Goal: Task Accomplishment & Management: Manage account settings

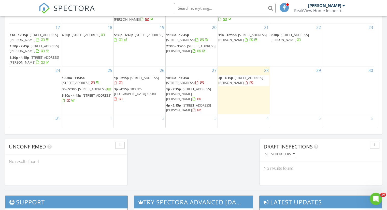
scroll to position [471, 395]
click at [184, 80] on span "10:30a - 11:45a" at bounding box center [177, 78] width 23 height 5
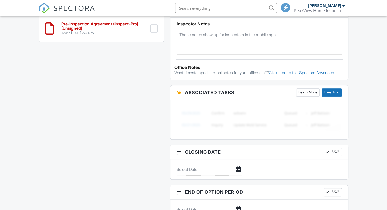
scroll to position [255, 0]
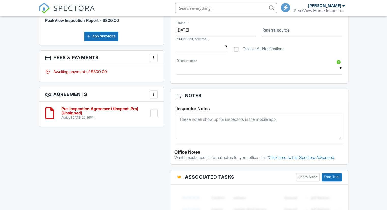
click at [155, 56] on div at bounding box center [153, 57] width 5 height 5
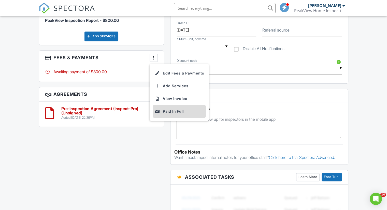
click at [169, 111] on div "Paid In Full" at bounding box center [179, 111] width 49 height 6
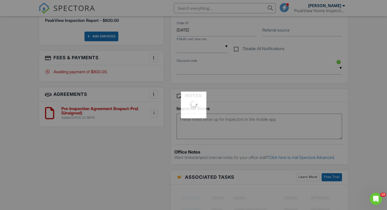
scroll to position [0, 0]
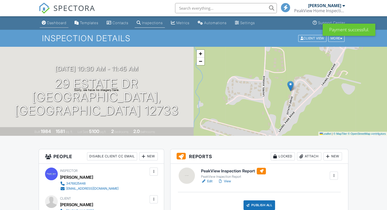
click at [56, 21] on div "Dashboard" at bounding box center [56, 23] width 19 height 4
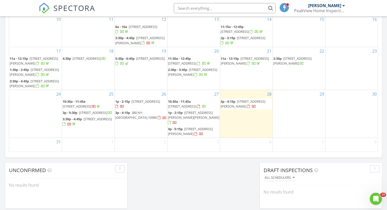
scroll to position [339, 0]
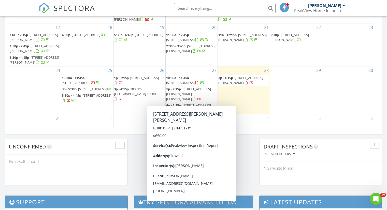
click at [184, 95] on span "[STREET_ADDRESS][PERSON_NAME][PERSON_NAME]" at bounding box center [188, 94] width 45 height 14
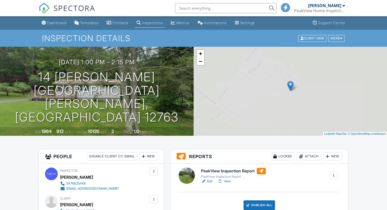
scroll to position [170, 0]
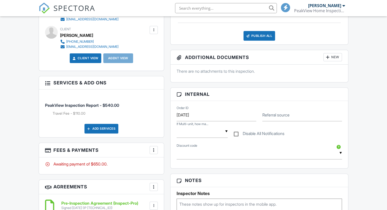
click at [155, 149] on div at bounding box center [153, 150] width 5 height 5
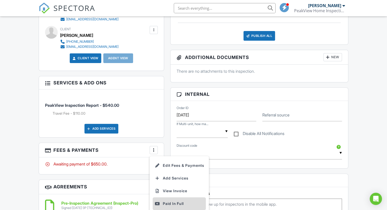
click at [168, 201] on div "Paid In Full" at bounding box center [179, 204] width 49 height 6
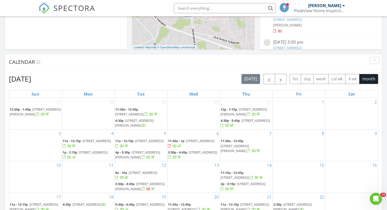
scroll to position [255, 0]
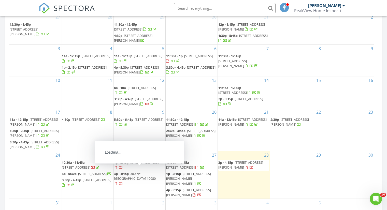
click at [140, 165] on span "[STREET_ADDRESS]" at bounding box center [144, 162] width 29 height 5
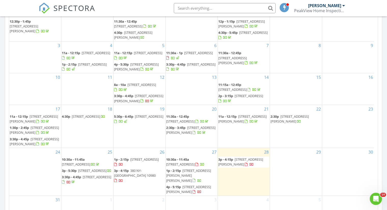
scroll to position [339, 0]
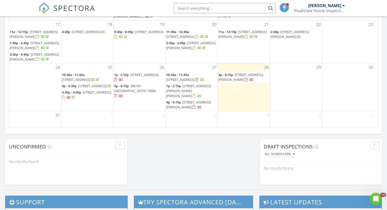
click at [134, 93] on span "380 NY-[GEOGRAPHIC_DATA] 10980" at bounding box center [135, 88] width 42 height 9
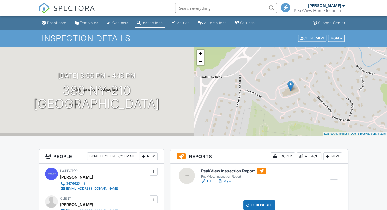
click at [209, 181] on link "Edit" at bounding box center [206, 181] width 11 height 5
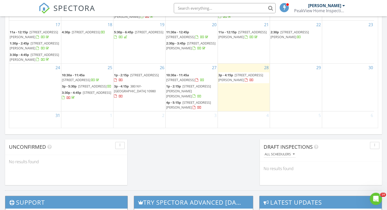
scroll to position [339, 0]
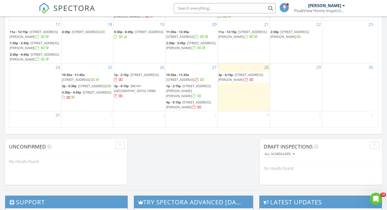
click at [191, 106] on span "[STREET_ADDRESS][PERSON_NAME]" at bounding box center [188, 104] width 45 height 9
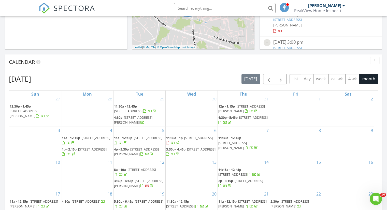
scroll to position [255, 0]
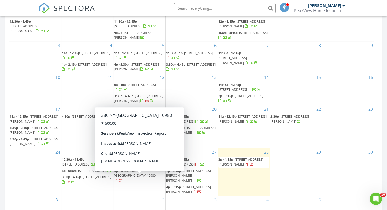
click at [143, 180] on span "3p - 4:15p [STREET_ADDRESS]" at bounding box center [139, 176] width 51 height 15
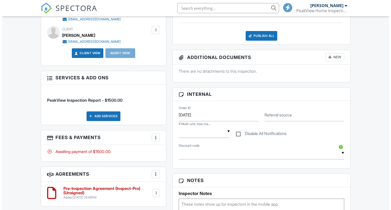
scroll to position [85, 0]
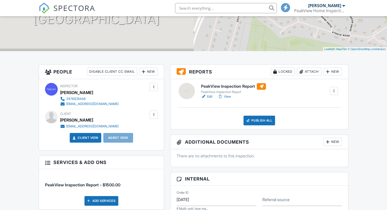
click at [331, 73] on div "New" at bounding box center [333, 72] width 19 height 8
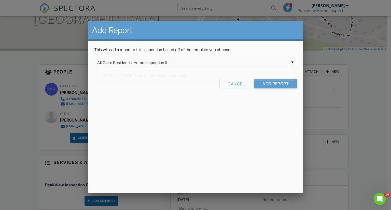
click at [249, 67] on div "▼ All Clear Residential Home Inspection II All Clear Residential Home Inspectio…" at bounding box center [195, 63] width 197 height 12
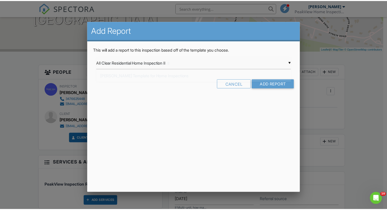
scroll to position [0, 0]
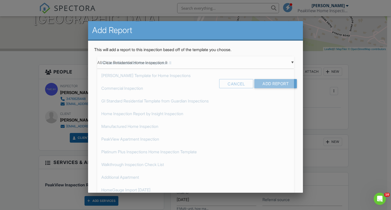
click at [311, 81] on div at bounding box center [195, 106] width 391 height 263
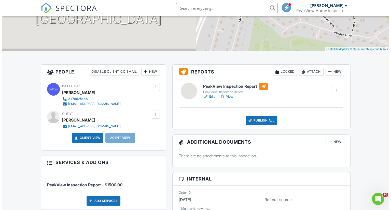
scroll to position [170, 0]
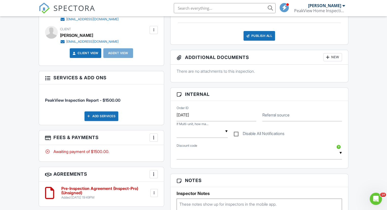
click at [109, 118] on div "Add Services" at bounding box center [102, 116] width 34 height 10
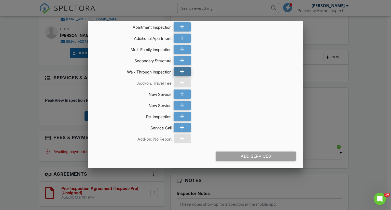
scroll to position [78, 0]
click at [182, 72] on icon at bounding box center [182, 71] width 5 height 9
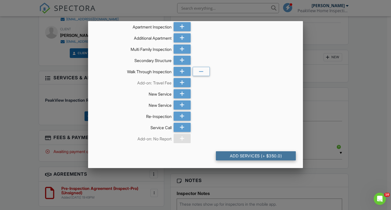
click at [249, 152] on div "Add Services (+ $350.0)" at bounding box center [256, 155] width 80 height 9
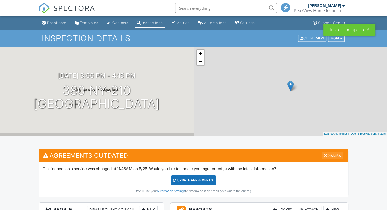
click at [326, 155] on div at bounding box center [325, 155] width 3 height 4
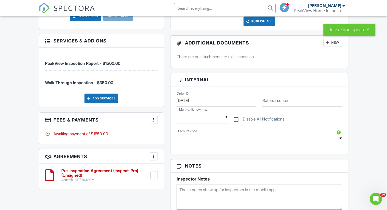
scroll to position [253, 0]
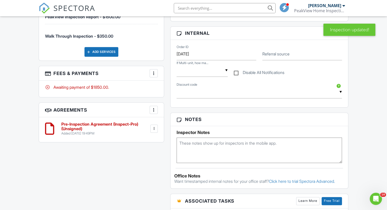
click at [155, 111] on div at bounding box center [153, 109] width 5 height 5
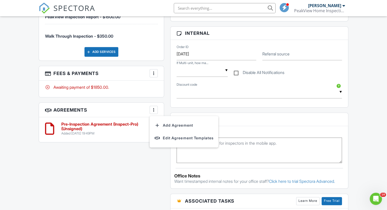
drag, startPoint x: 126, startPoint y: 142, endPoint x: 129, endPoint y: 142, distance: 3.6
click at [126, 142] on div "People Disable Client CC Email New Client Client's Agent Listing Agent Add Anot…" at bounding box center [102, 21] width 132 height 251
click at [154, 129] on div at bounding box center [154, 128] width 5 height 5
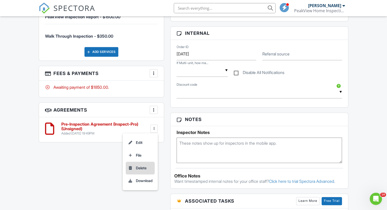
click at [141, 168] on li "Delete" at bounding box center [140, 168] width 29 height 13
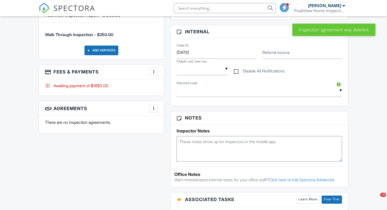
click at [236, 70] on label "Disable All Notifications" at bounding box center [259, 72] width 51 height 6
click at [236, 70] on input "Disable All Notifications" at bounding box center [235, 68] width 3 height 3
checkbox input "true"
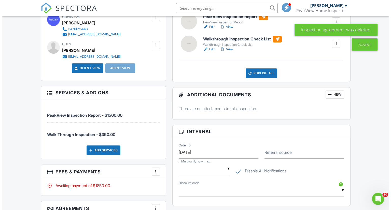
scroll to position [139, 0]
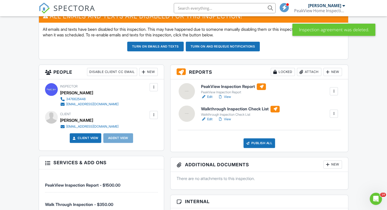
click at [332, 89] on div at bounding box center [333, 91] width 5 height 5
click at [321, 128] on div "Delete" at bounding box center [319, 131] width 11 height 6
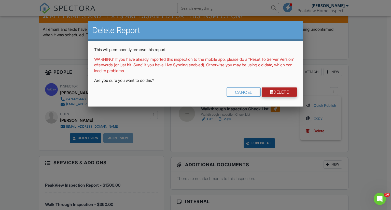
click at [288, 90] on link "Delete" at bounding box center [279, 92] width 35 height 9
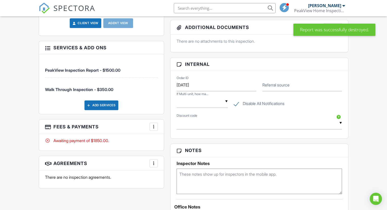
click at [153, 127] on div at bounding box center [153, 126] width 5 height 5
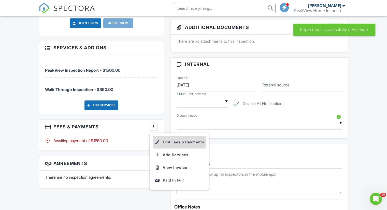
click at [178, 141] on li "Edit Fees & Payments" at bounding box center [179, 142] width 53 height 13
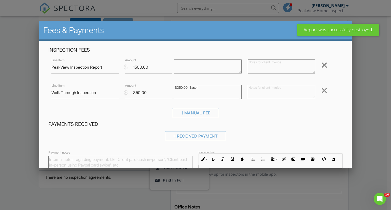
click at [322, 67] on div at bounding box center [324, 65] width 6 height 8
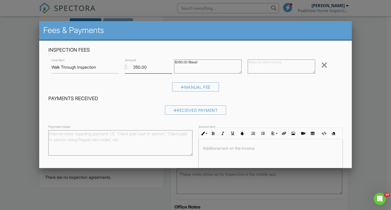
drag, startPoint x: 152, startPoint y: 71, endPoint x: 116, endPoint y: 69, distance: 36.5
click at [116, 69] on div "Line Item Walk Through Inspection $ Amount 350.00 $350.00 (Base) Remove" at bounding box center [195, 67] width 295 height 20
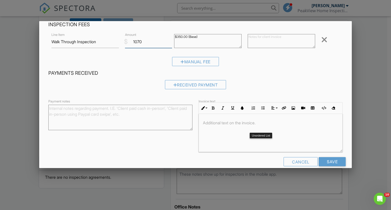
scroll to position [34, 0]
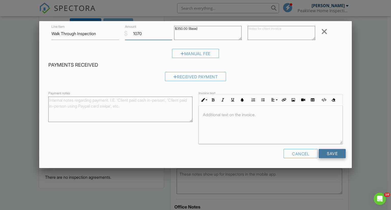
type input "1070"
click at [339, 153] on input "Save" at bounding box center [332, 153] width 27 height 9
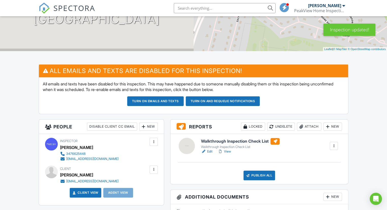
click at [209, 149] on link "Edit" at bounding box center [206, 151] width 11 height 5
